Goal: Task Accomplishment & Management: Manage account settings

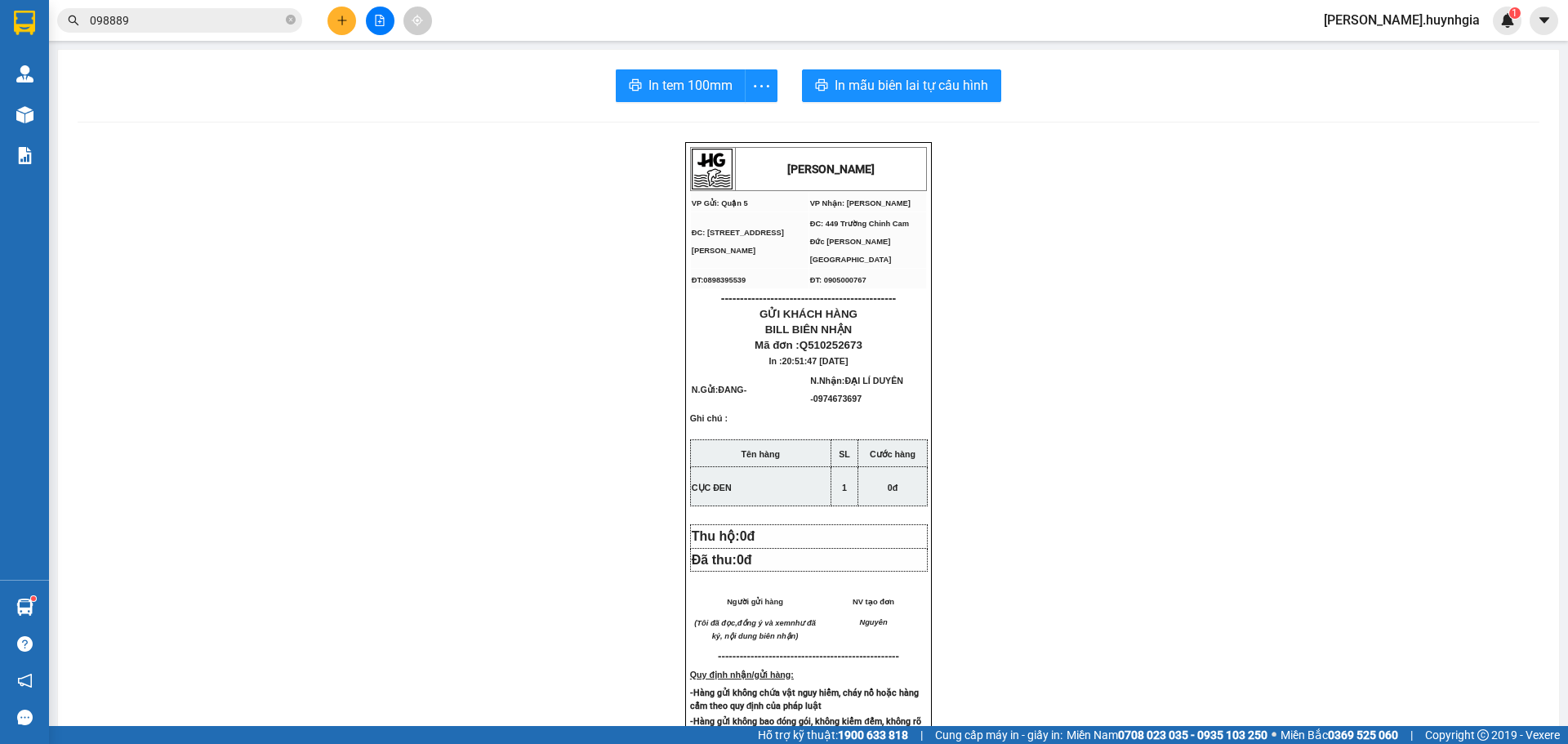
click at [40, 111] on div "Kho hàng mới" at bounding box center [24, 114] width 49 height 40
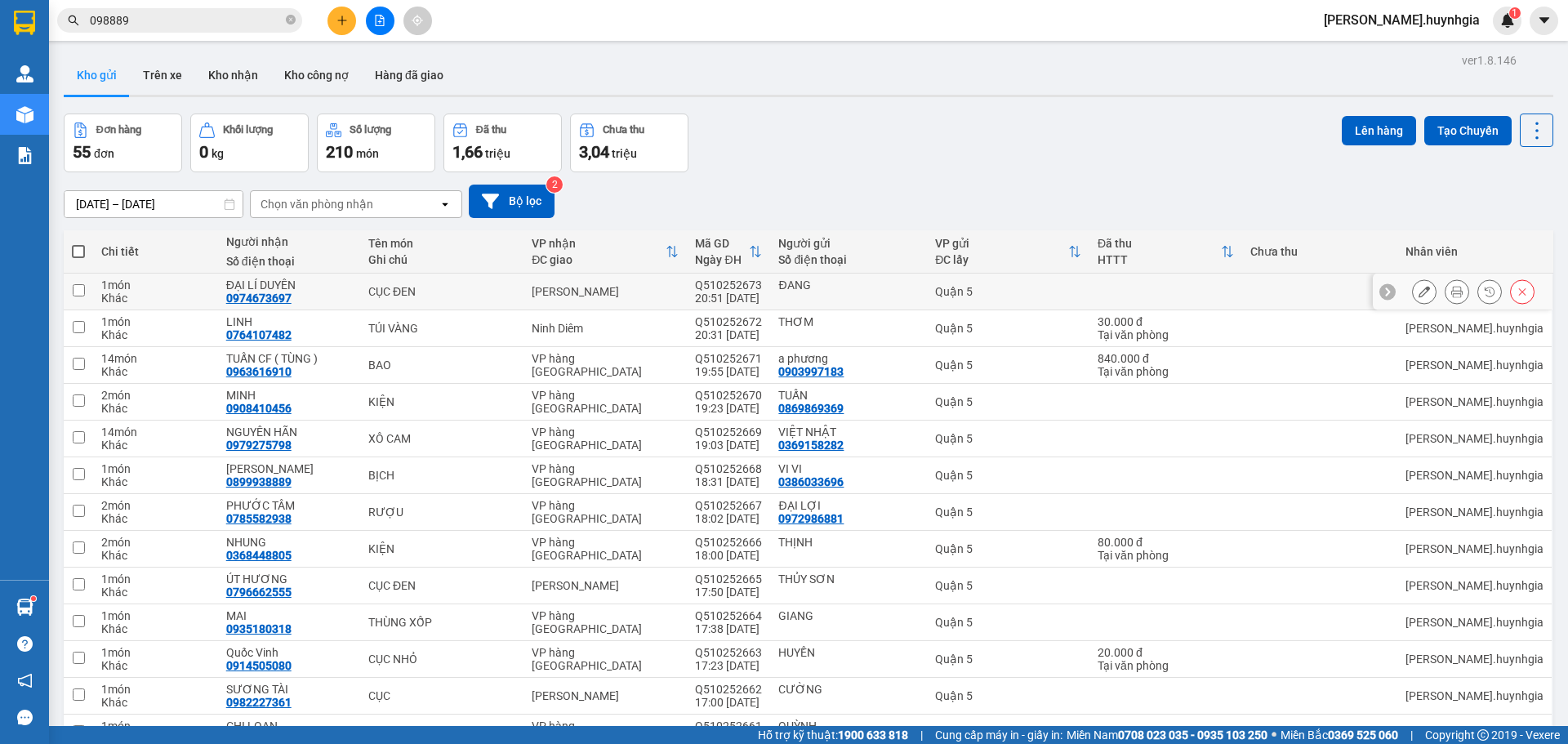
click at [1413, 287] on button at bounding box center [1424, 291] width 23 height 29
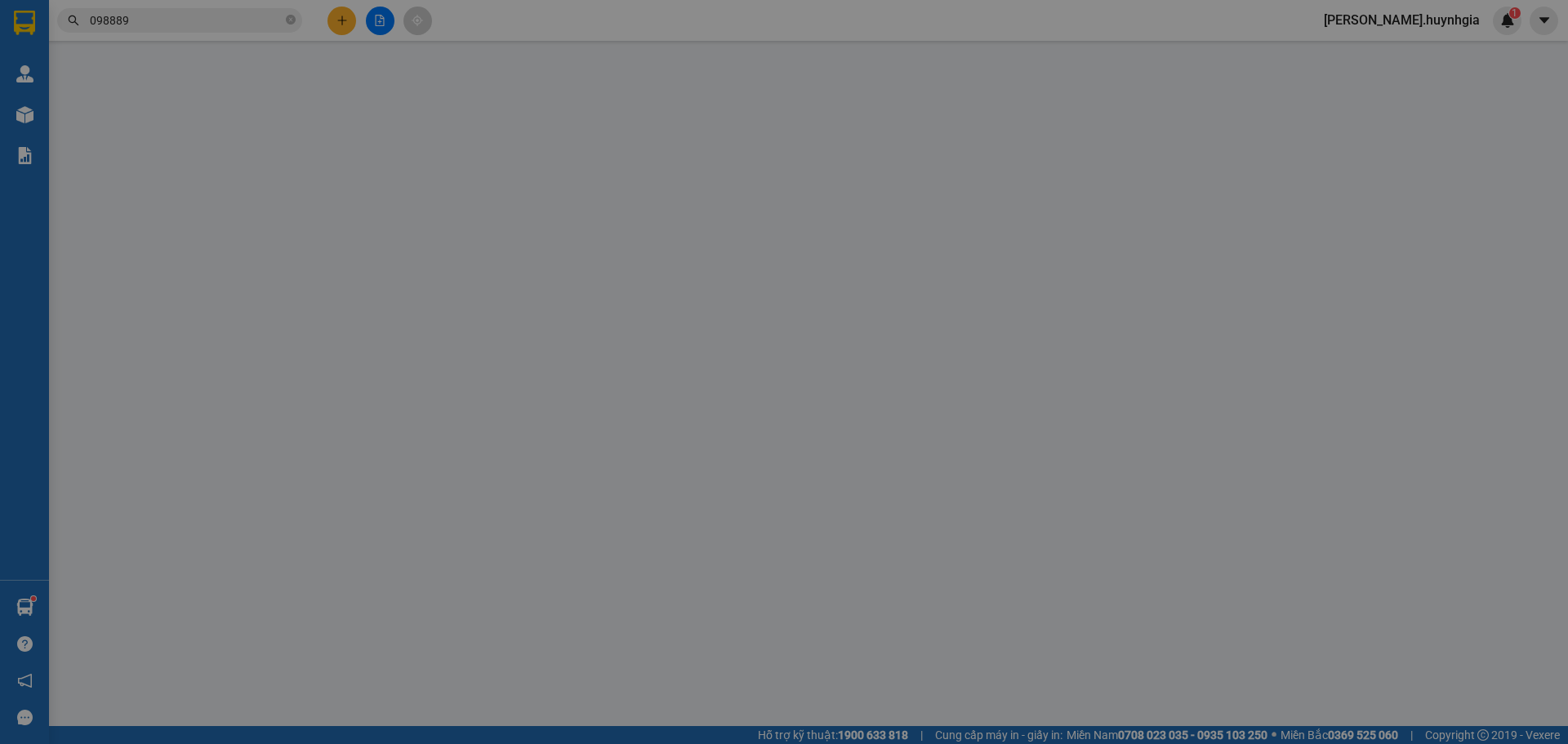
type input "ĐANG"
type input "0974673697"
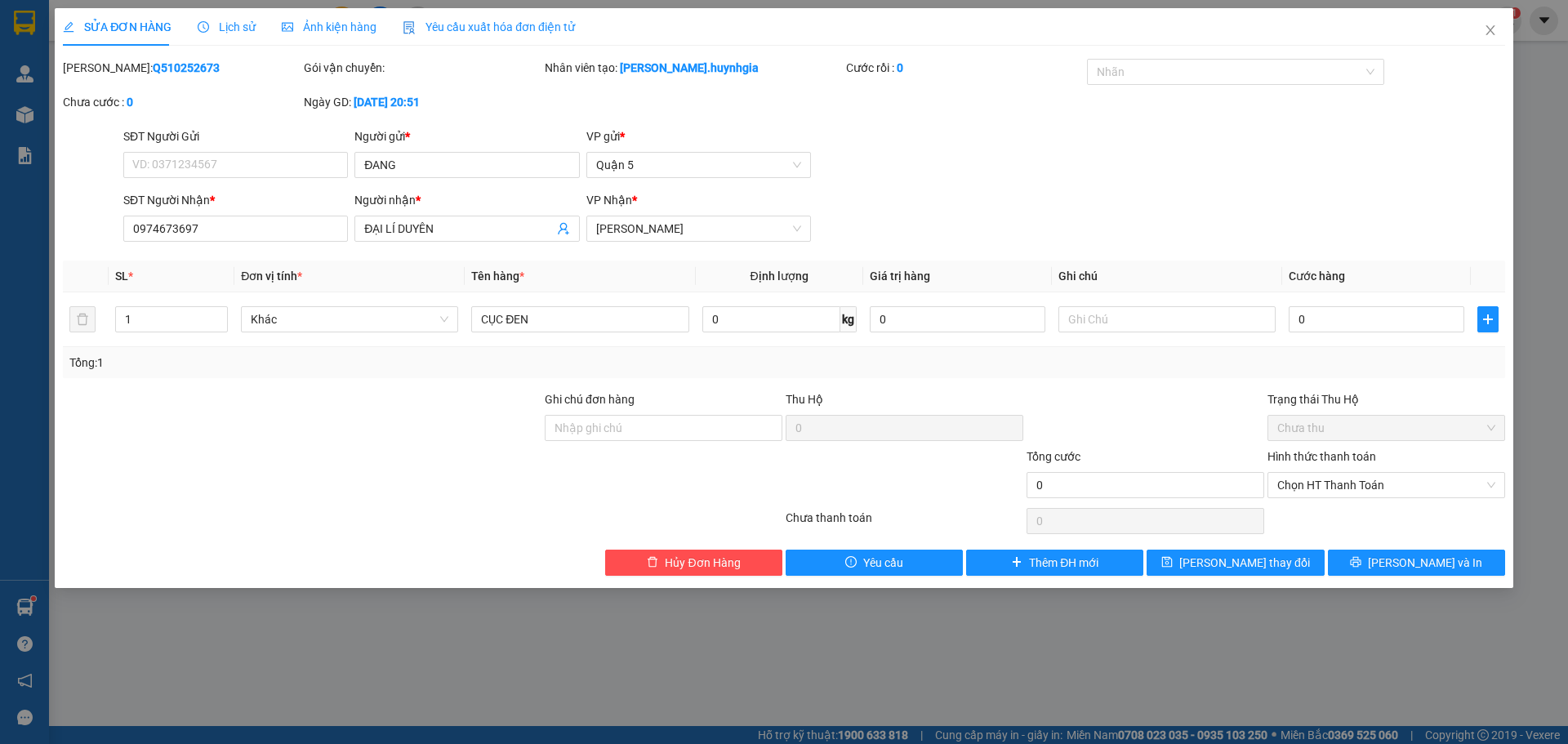
drag, startPoint x: 464, startPoint y: 235, endPoint x: 0, endPoint y: 225, distance: 464.1
click at [0, 229] on div "SỬA ĐƠN HÀNG Lịch sử Ảnh kiện hàng Yêu cầu xuất hóa đơn điện tử Total Paid Fee …" at bounding box center [784, 372] width 1568 height 744
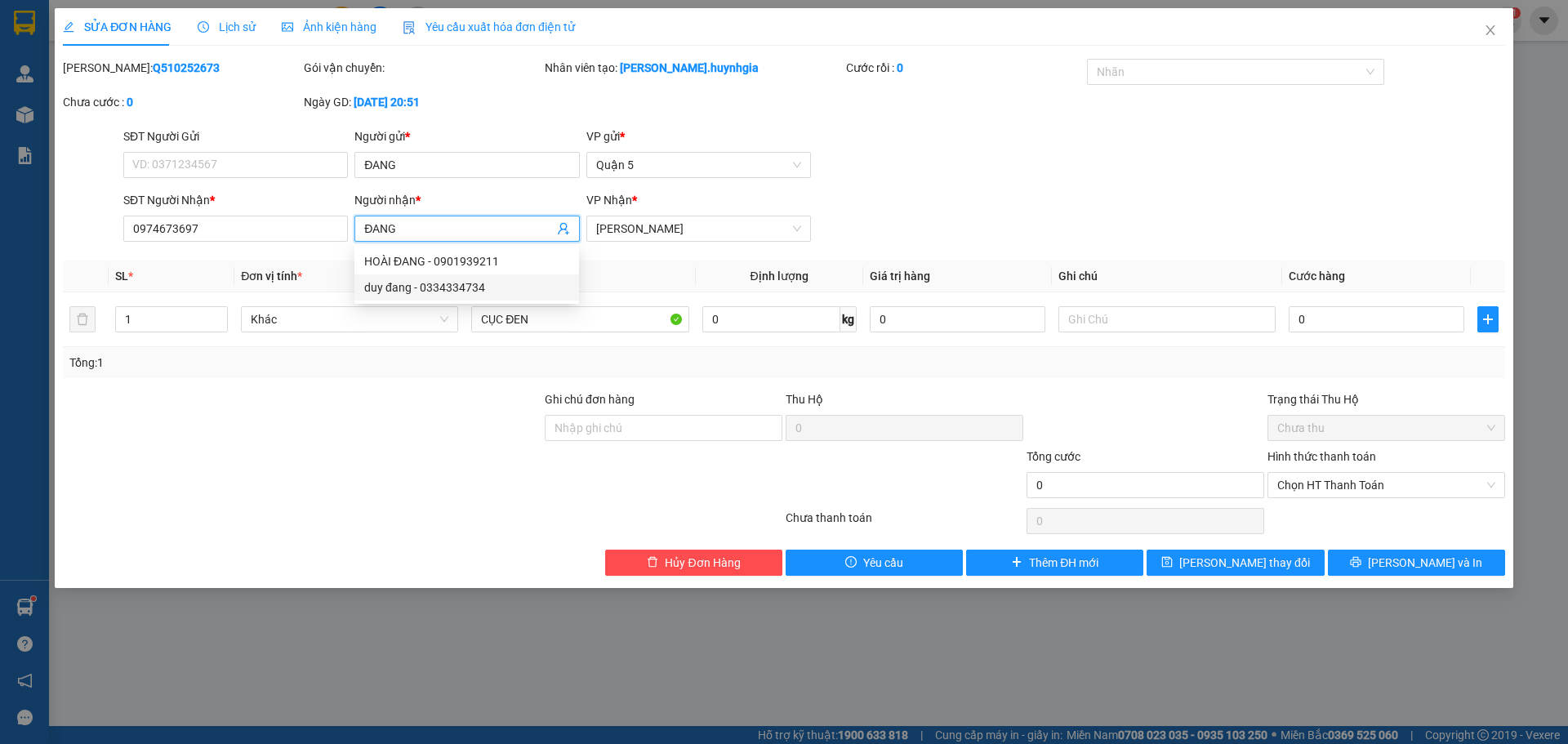
type input "ĐANG"
click at [1422, 571] on span "[PERSON_NAME] và In" at bounding box center [1425, 562] width 114 height 18
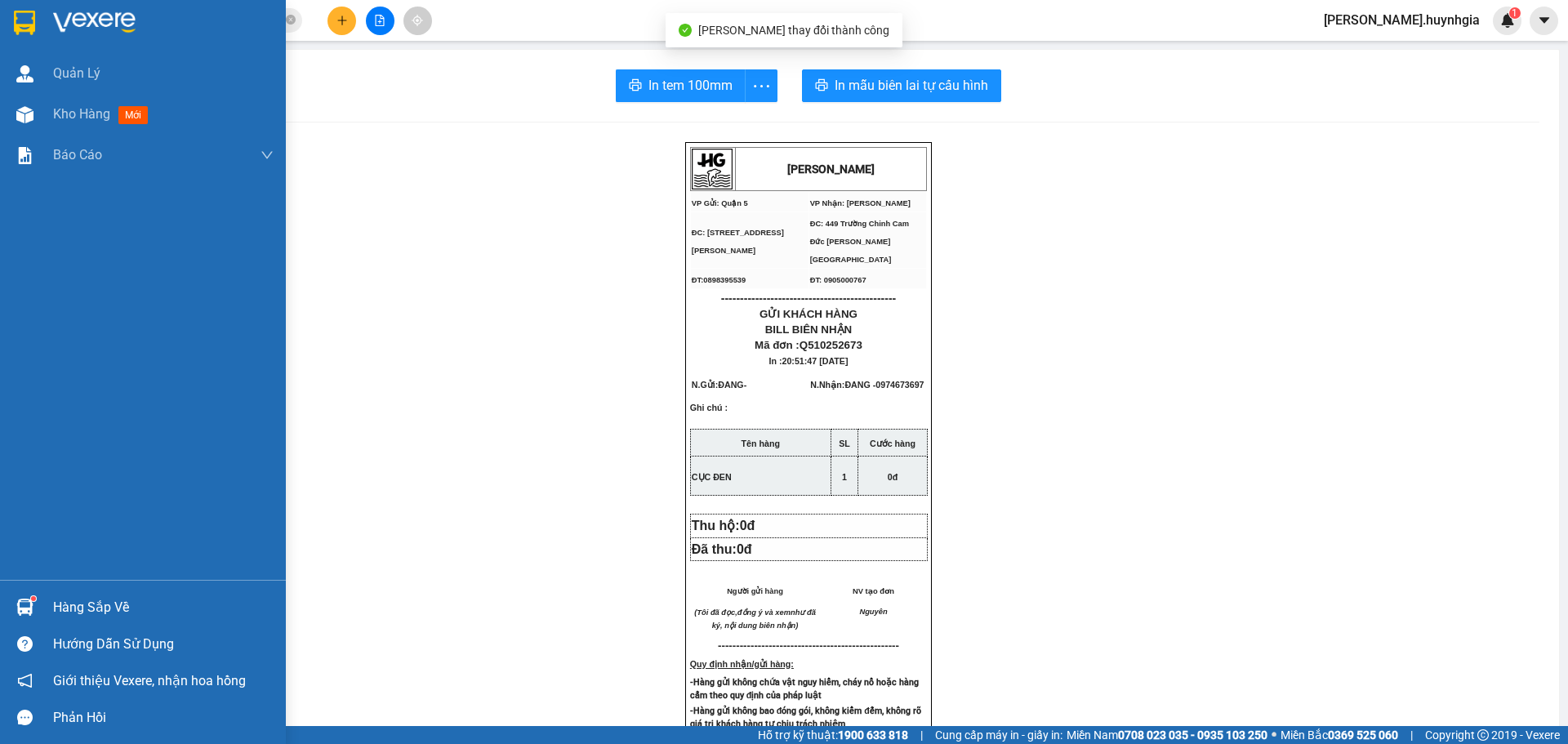
click at [44, 127] on div "Kho hàng mới" at bounding box center [143, 114] width 286 height 40
